Goal: Information Seeking & Learning: Find specific fact

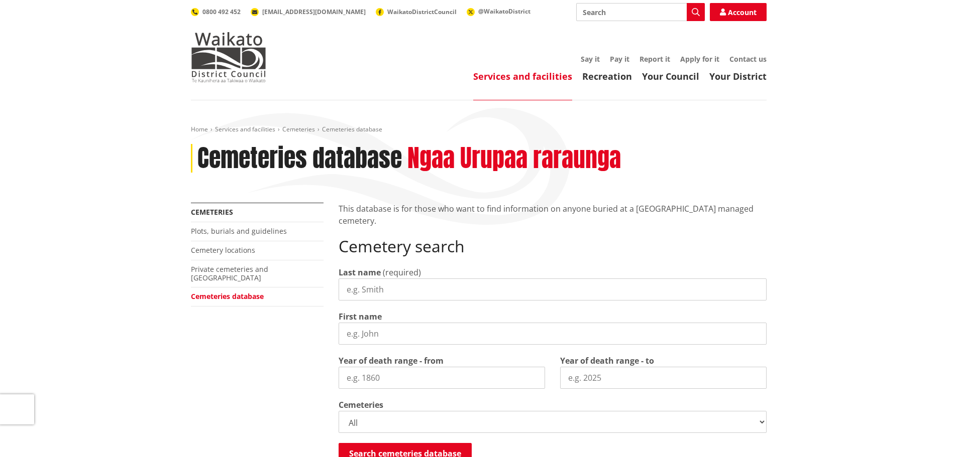
click at [374, 294] on input "Last name" at bounding box center [552, 290] width 428 height 22
click at [631, 91] on header "Toggle search Toggle navigation Services and facilities Recreation Your Council…" at bounding box center [478, 50] width 957 height 100
click at [384, 292] on input "Last name" at bounding box center [552, 290] width 428 height 22
type input "Dwen"
click at [381, 338] on input "First name" at bounding box center [552, 334] width 428 height 22
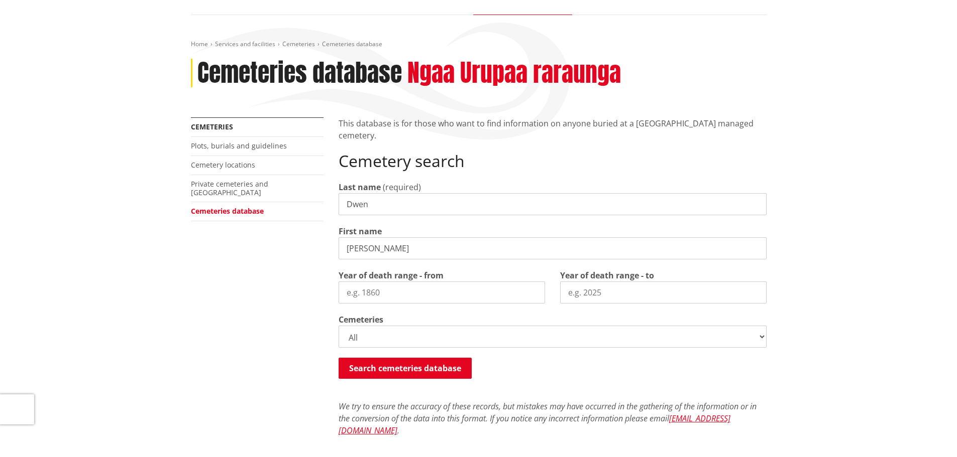
scroll to position [90, 0]
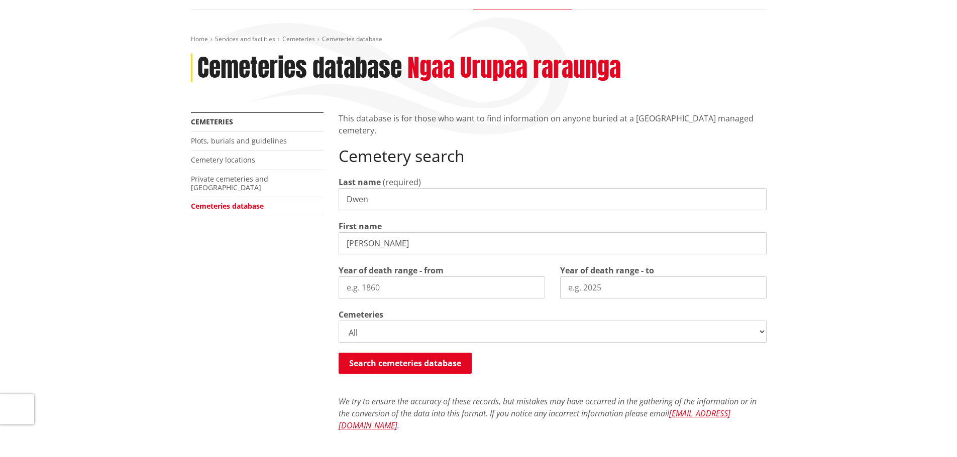
type input "[PERSON_NAME]"
click at [377, 284] on input "Year of death range - from" at bounding box center [441, 288] width 206 height 22
type input "1996"
click at [601, 291] on input "Year of death range - to" at bounding box center [663, 288] width 206 height 22
type input "1996"
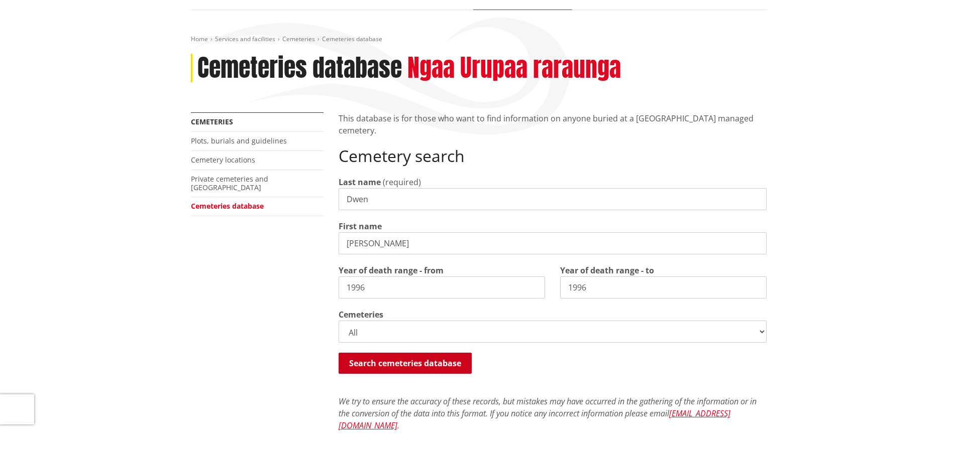
click at [450, 363] on button "Search cemeteries database" at bounding box center [404, 363] width 133 height 21
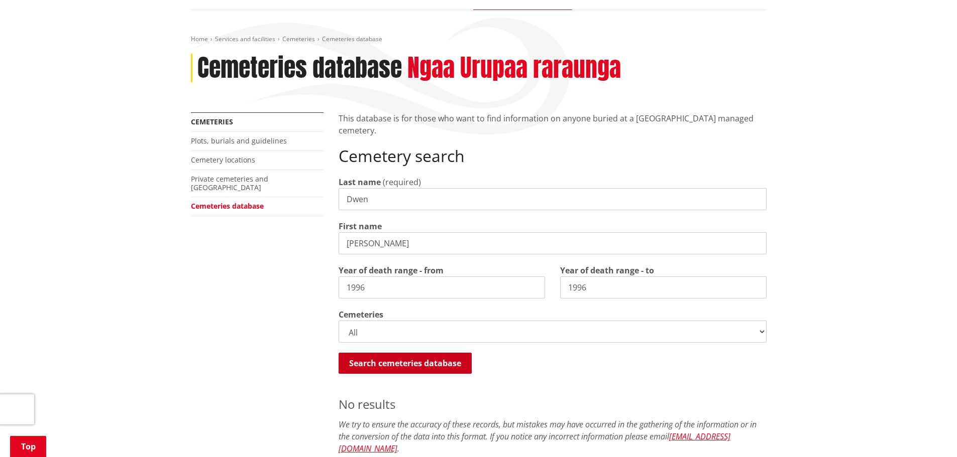
scroll to position [486, 0]
